Goal: Task Accomplishment & Management: Manage account settings

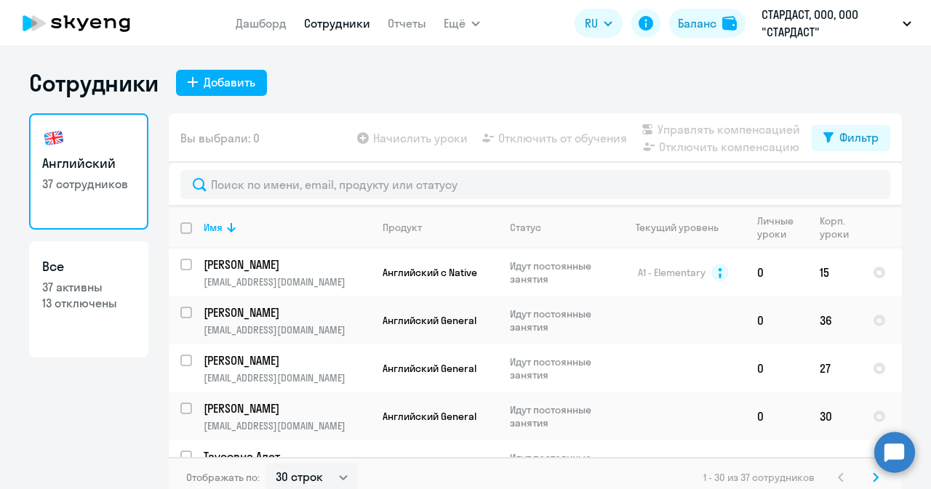
select select "30"
click at [270, 20] on link "Дашборд" at bounding box center [261, 23] width 51 height 15
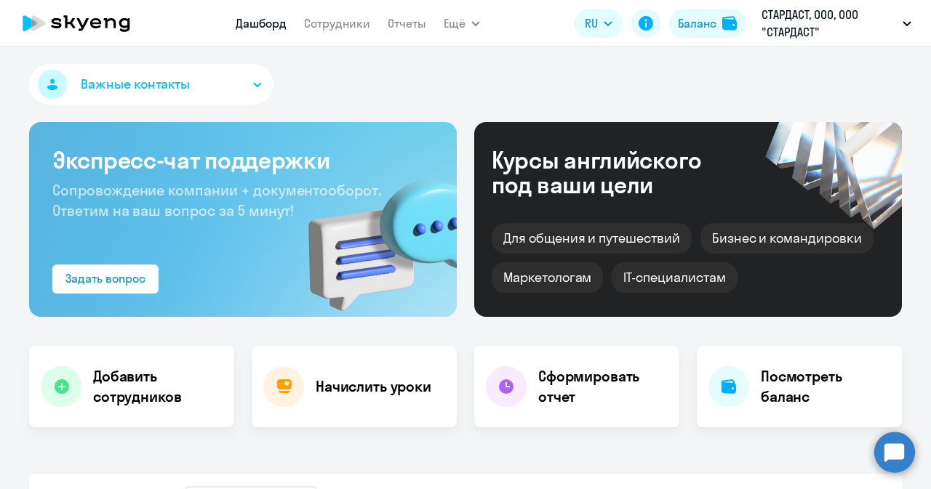
select select "30"
click at [345, 25] on link "Сотрудники" at bounding box center [337, 23] width 66 height 15
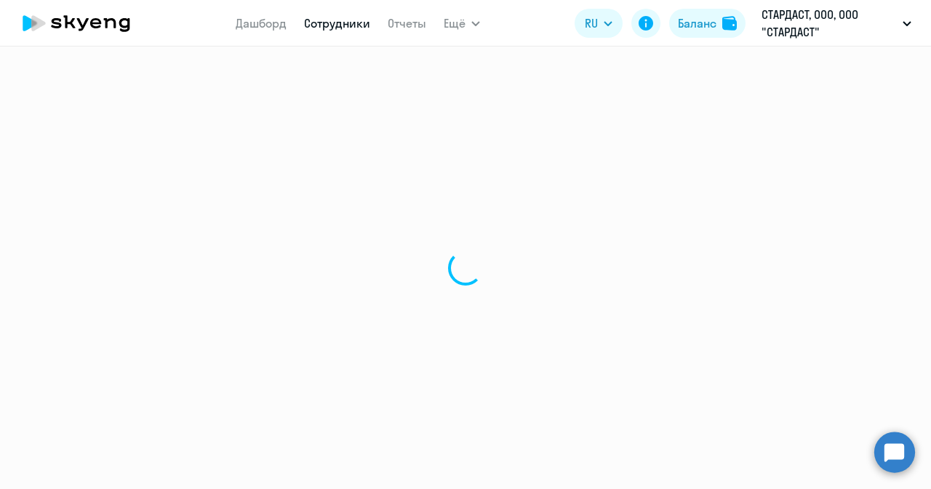
select select "30"
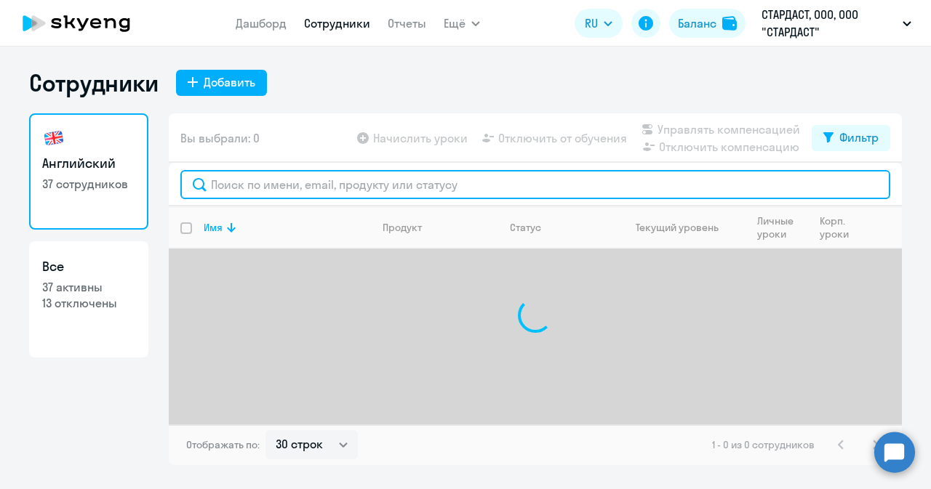
click at [335, 184] on input "text" at bounding box center [535, 184] width 710 height 29
paste input "mailto:[EMAIL_ADDRESS][DOMAIN_NAME]"
click at [249, 183] on input "mailto:[EMAIL_ADDRESS][DOMAIN_NAME]" at bounding box center [535, 184] width 710 height 29
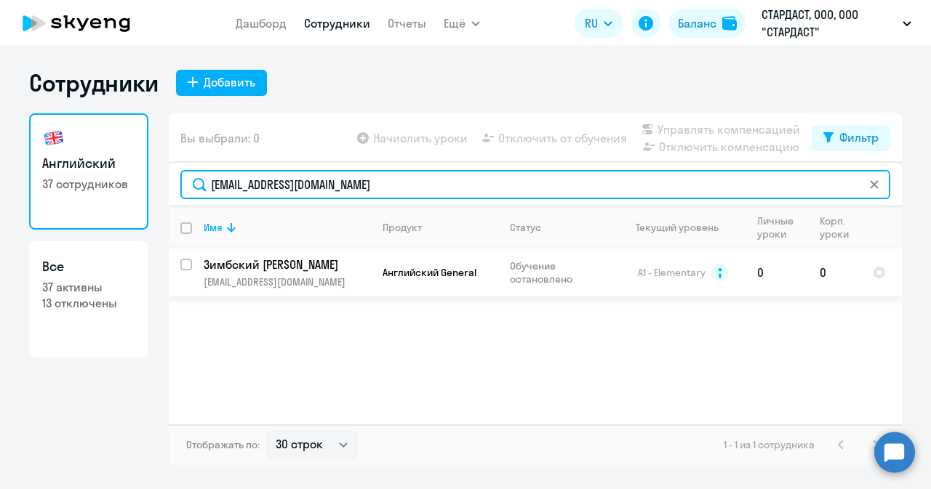
type input "[EMAIL_ADDRESS][DOMAIN_NAME]"
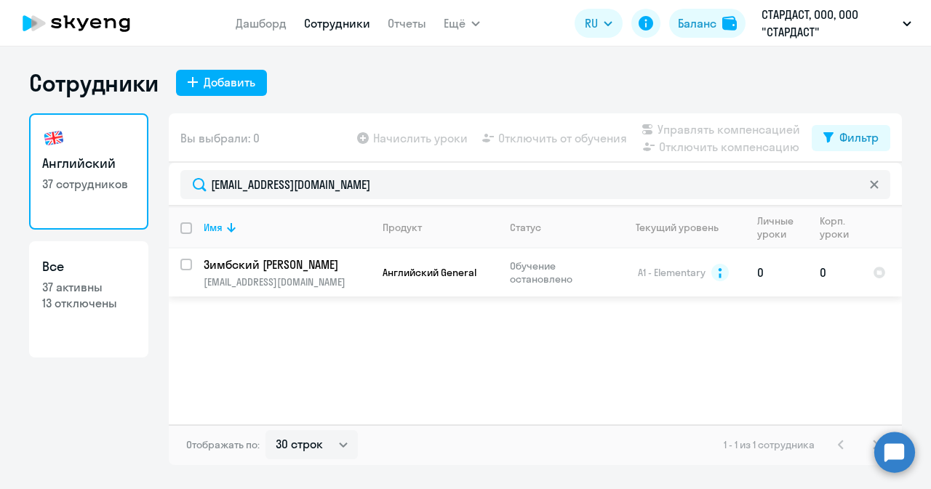
click at [278, 265] on p "Зимбский [PERSON_NAME]" at bounding box center [286, 265] width 164 height 16
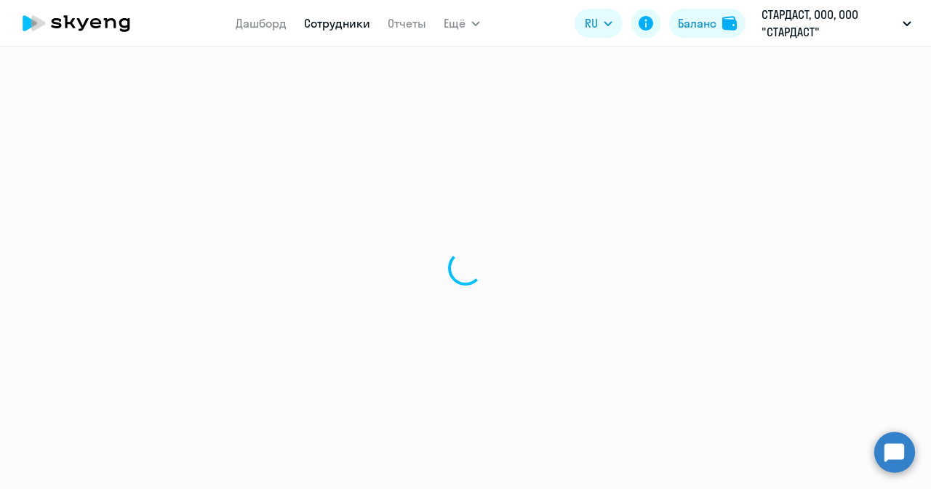
select select "english"
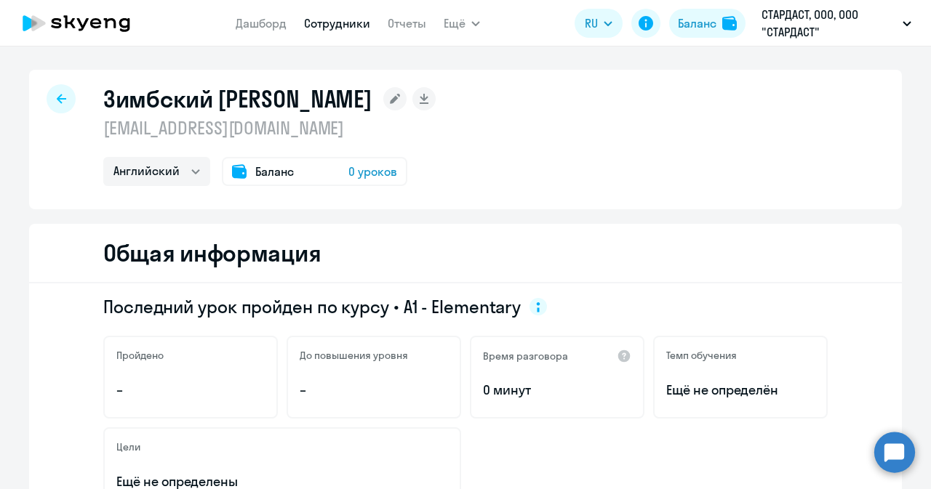
click at [272, 170] on span "Баланс" at bounding box center [274, 171] width 39 height 17
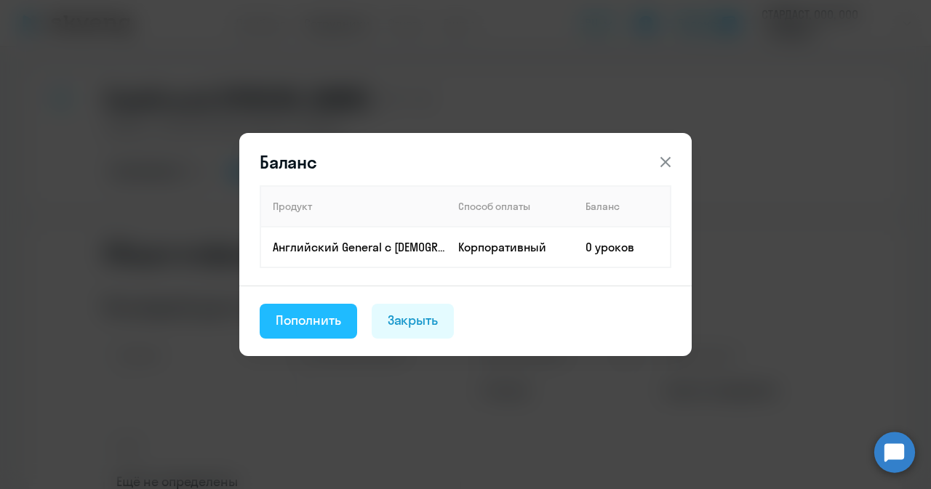
click at [288, 313] on div "Пополнить" at bounding box center [308, 320] width 65 height 19
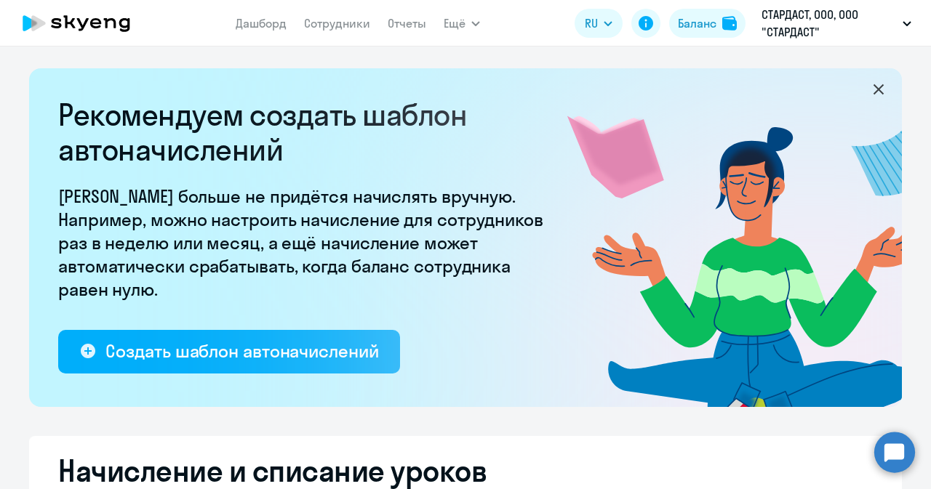
select select "10"
click at [343, 23] on link "Сотрудники" at bounding box center [337, 23] width 66 height 15
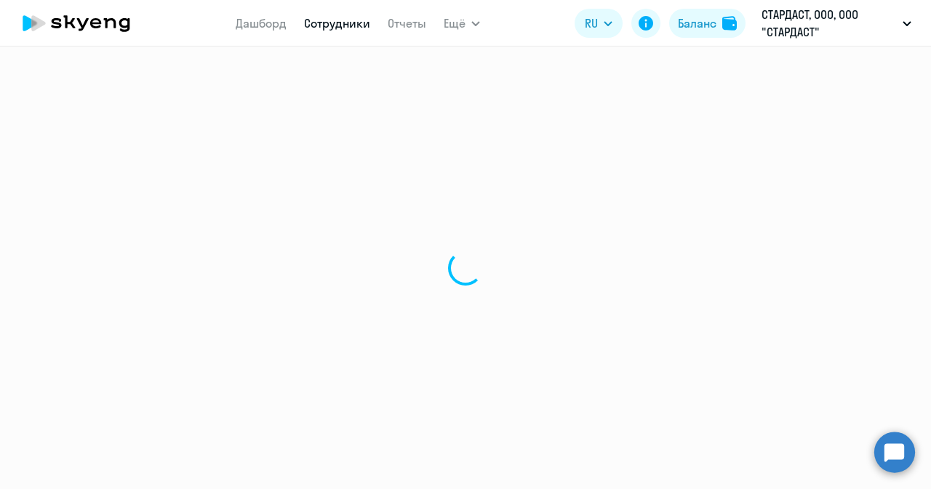
select select "30"
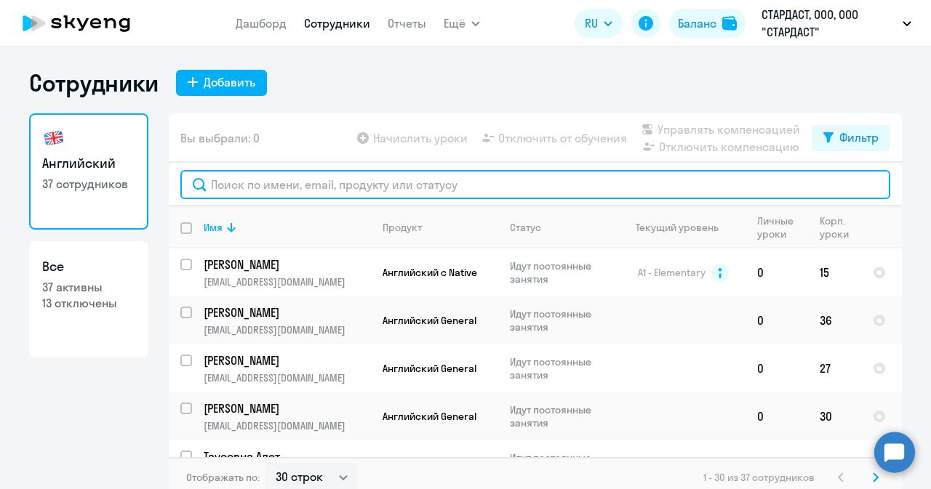
click at [296, 181] on input "text" at bounding box center [535, 184] width 710 height 29
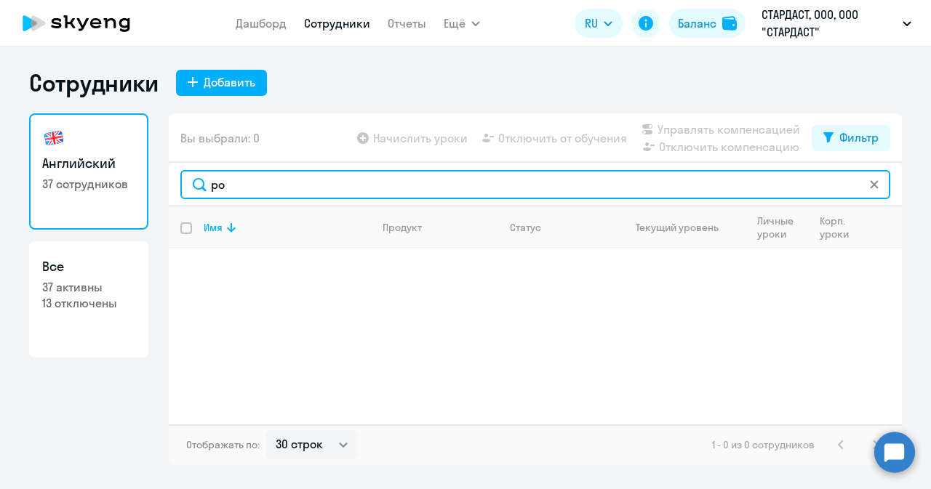
type input "р"
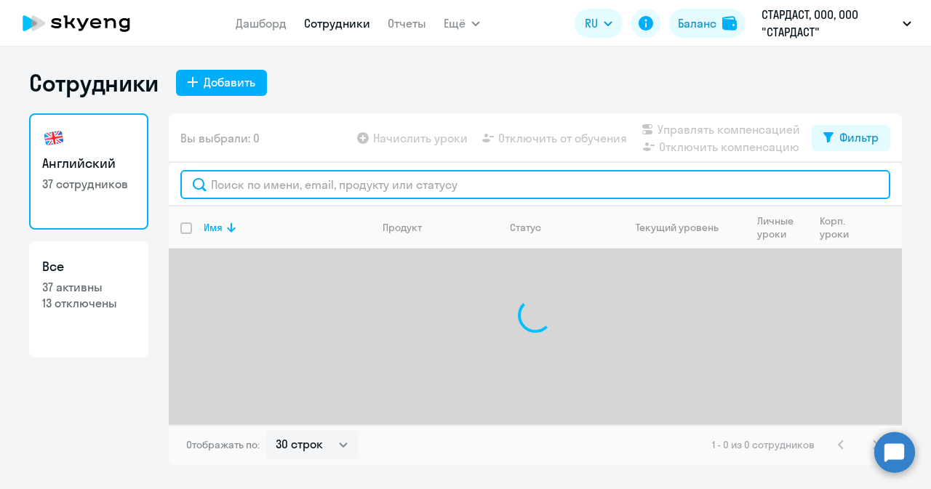
paste input "mailto:[EMAIL_ADDRESS][DOMAIN_NAME]"
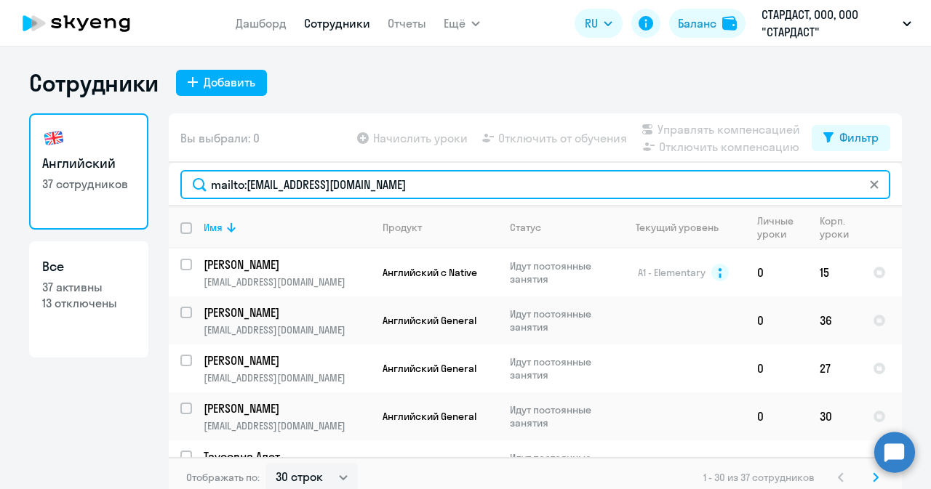
drag, startPoint x: 241, startPoint y: 183, endPoint x: 180, endPoint y: 183, distance: 60.4
click at [180, 183] on input "mailto:[EMAIL_ADDRESS][DOMAIN_NAME]" at bounding box center [535, 184] width 710 height 29
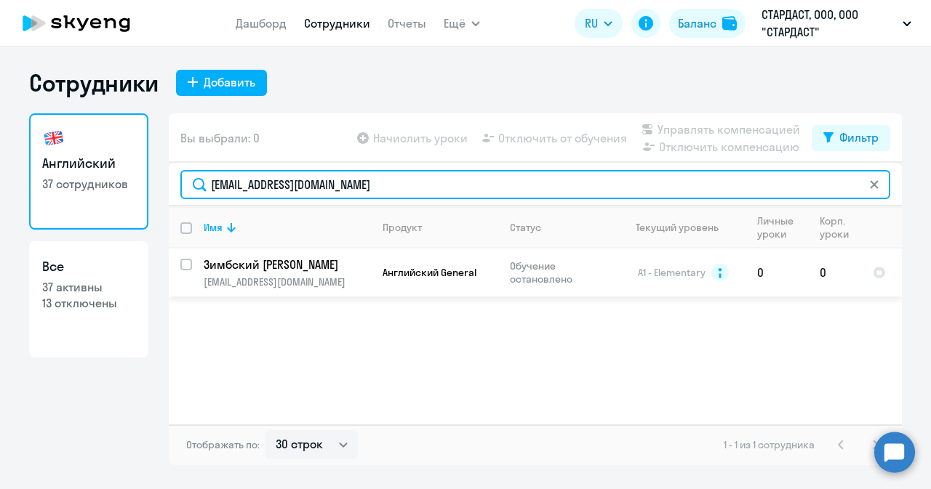
type input "[EMAIL_ADDRESS][DOMAIN_NAME]"
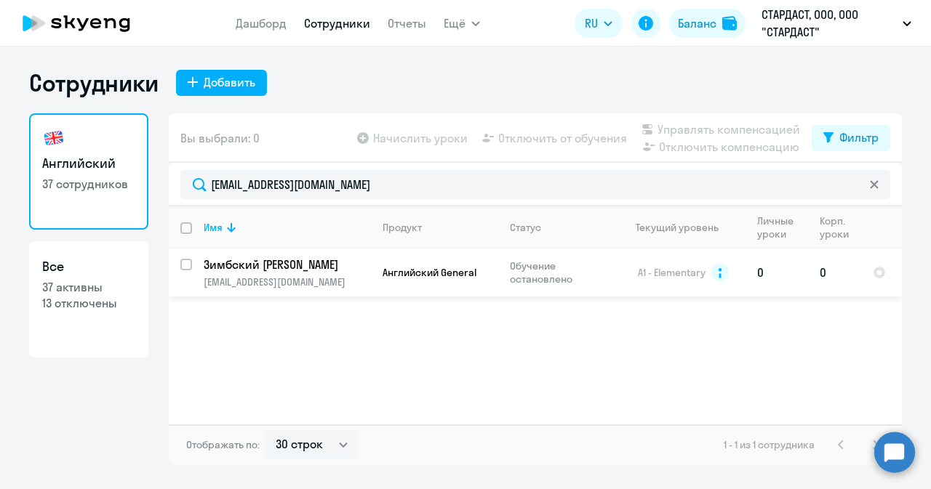
click at [221, 267] on p "Зимбский [PERSON_NAME]" at bounding box center [286, 265] width 164 height 16
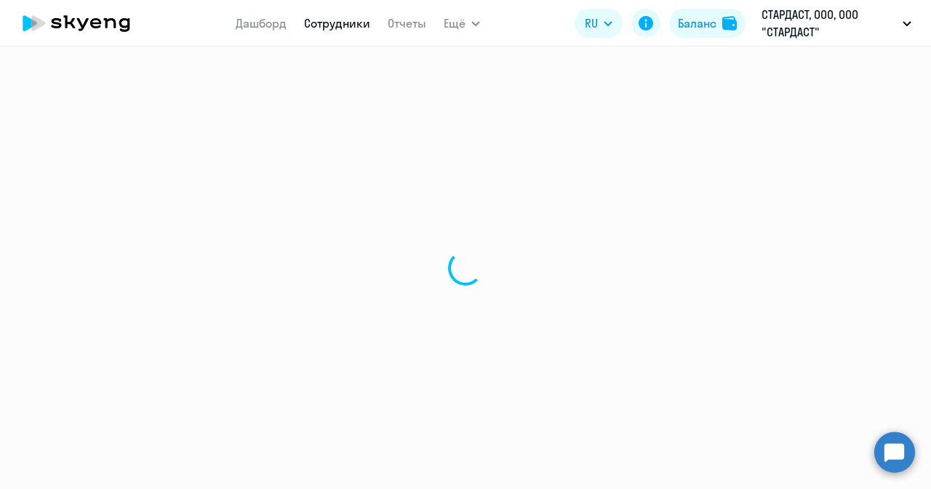
select select "english"
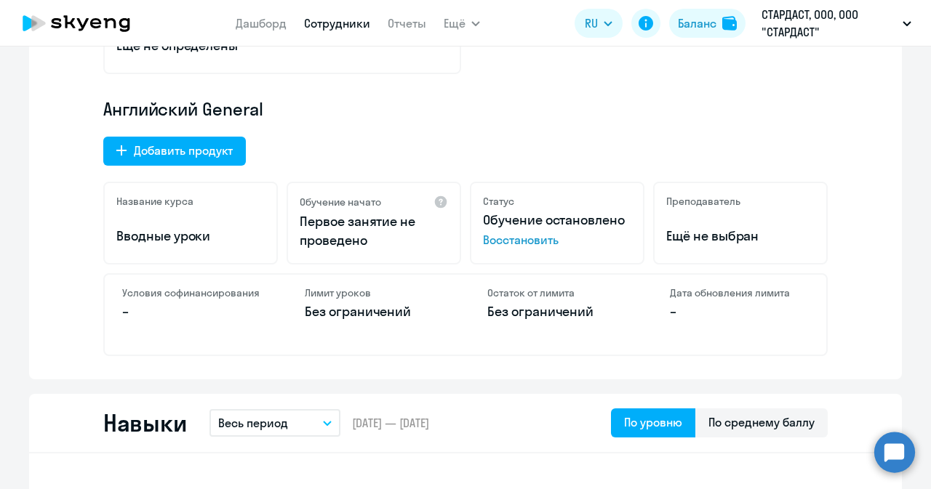
scroll to position [509, 0]
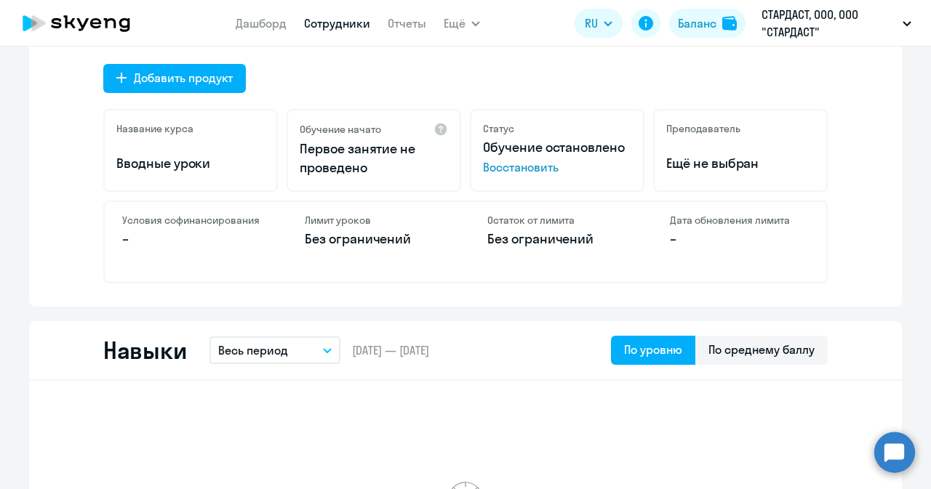
click at [502, 167] on span "Восстановить" at bounding box center [557, 167] width 148 height 17
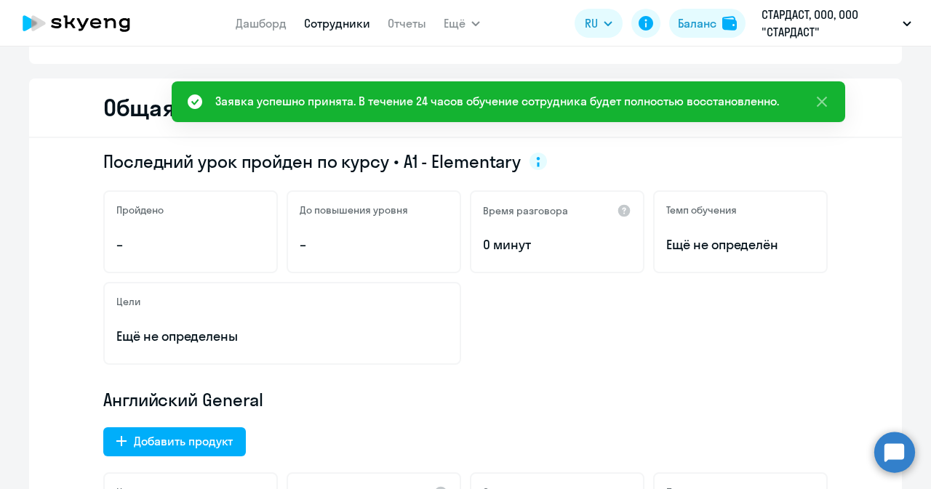
scroll to position [0, 0]
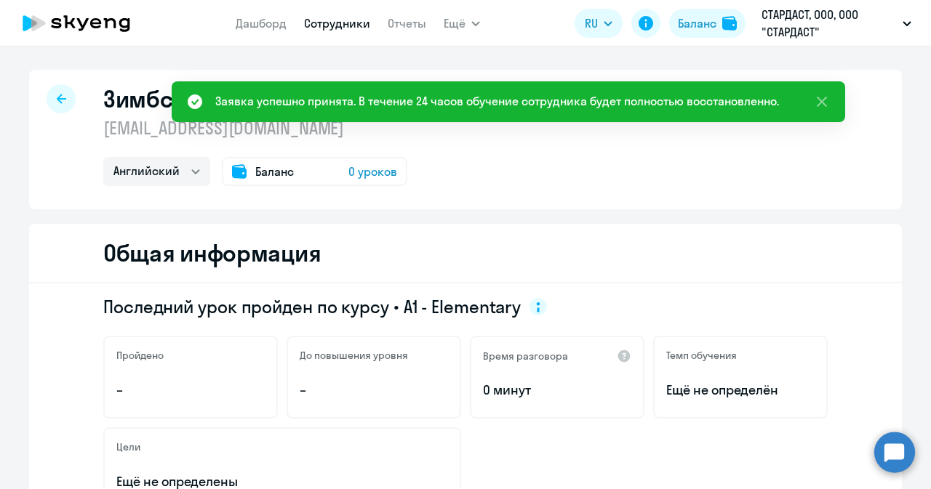
click at [285, 167] on span "Баланс" at bounding box center [274, 171] width 39 height 17
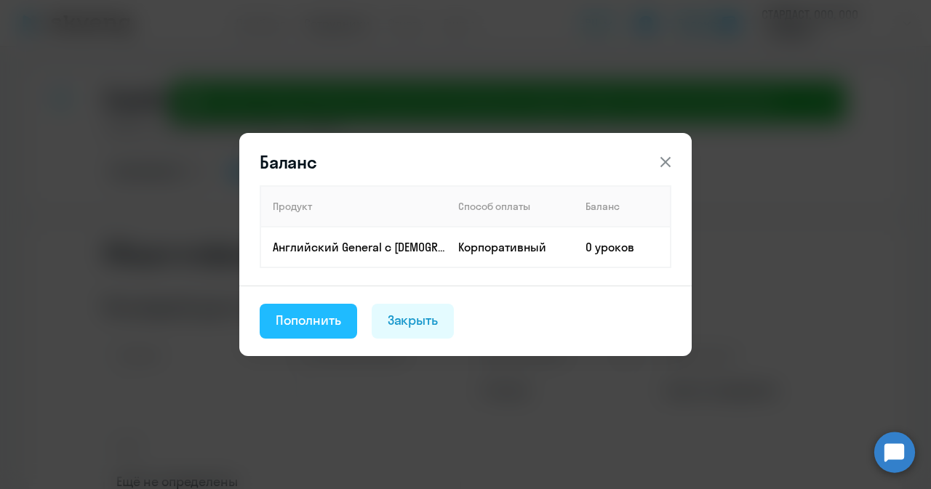
click at [321, 306] on button "Пополнить" at bounding box center [308, 321] width 97 height 35
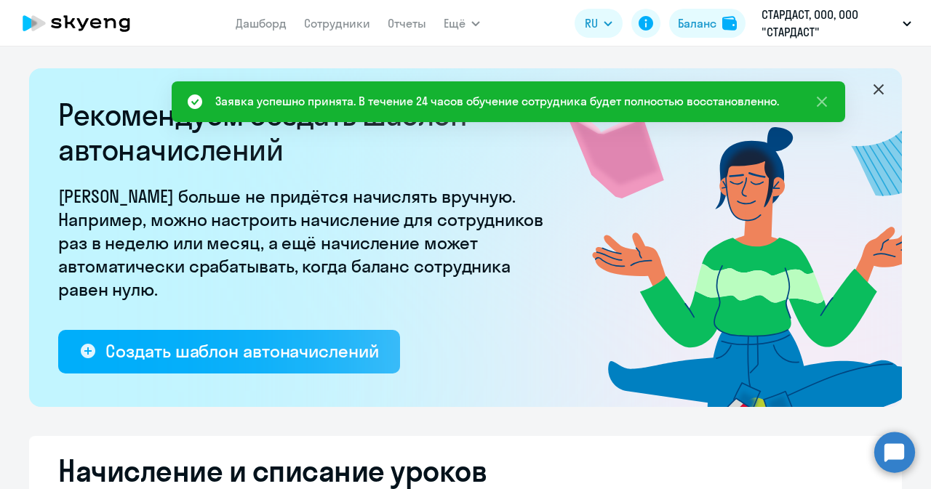
click at [311, 319] on div "Рекомендуем создать шаблон автоначислений Уроки больше не придётся начислять вр…" at bounding box center [305, 235] width 494 height 276
select select "10"
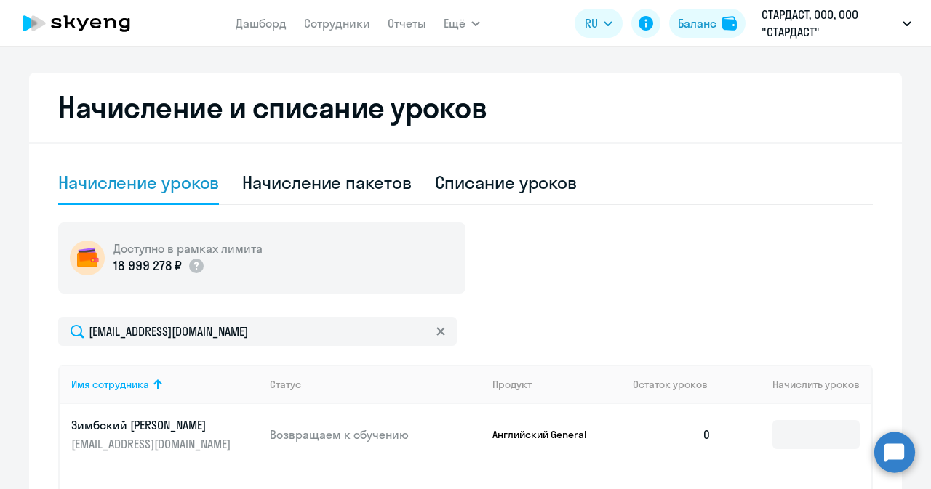
scroll to position [579, 0]
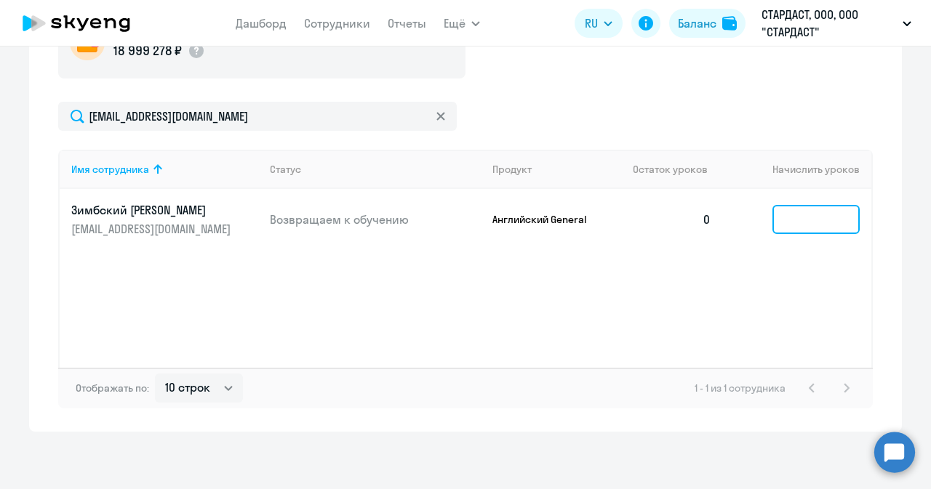
click at [810, 210] on input at bounding box center [815, 219] width 87 height 29
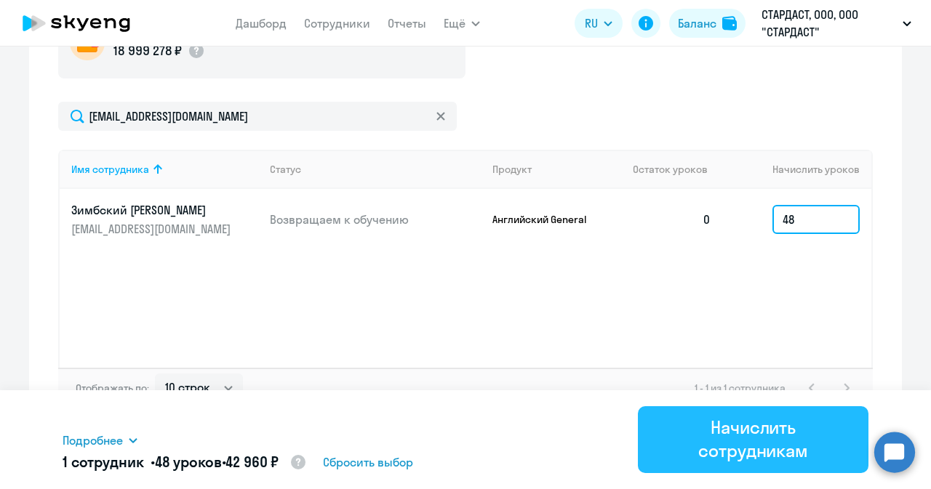
type input "48"
click at [747, 460] on div "Начислить сотрудникам" at bounding box center [753, 439] width 190 height 47
